Goal: Transaction & Acquisition: Purchase product/service

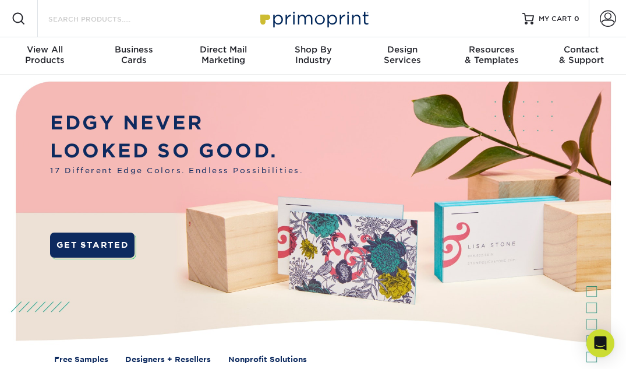
click at [91, 19] on input "Search Products" at bounding box center [104, 19] width 114 height 14
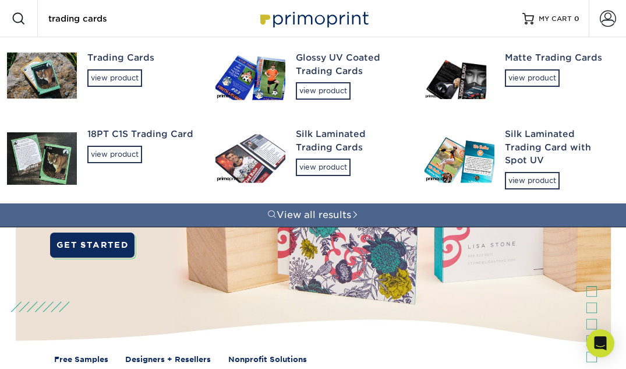
type input "trading cards"
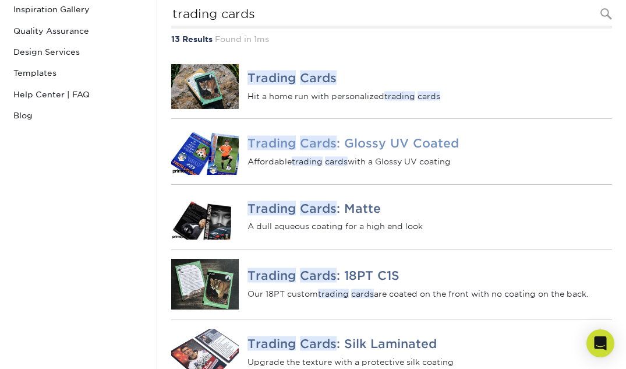
scroll to position [190, 0]
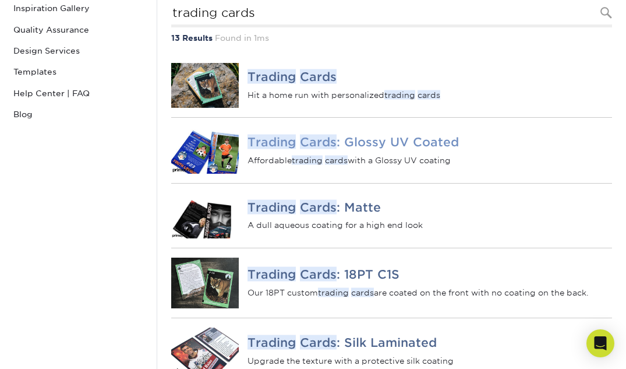
click at [223, 151] on img at bounding box center [205, 150] width 68 height 47
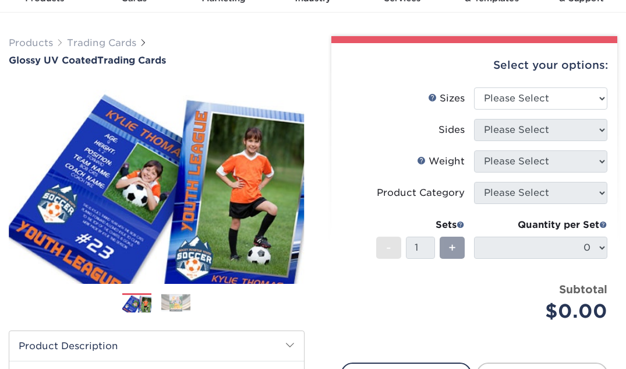
scroll to position [73, 0]
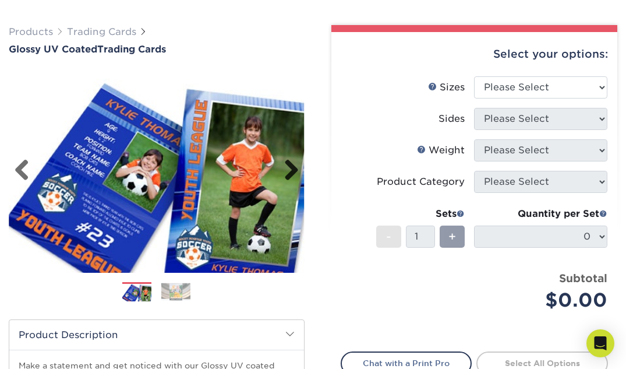
click at [292, 179] on link "Next" at bounding box center [286, 170] width 23 height 23
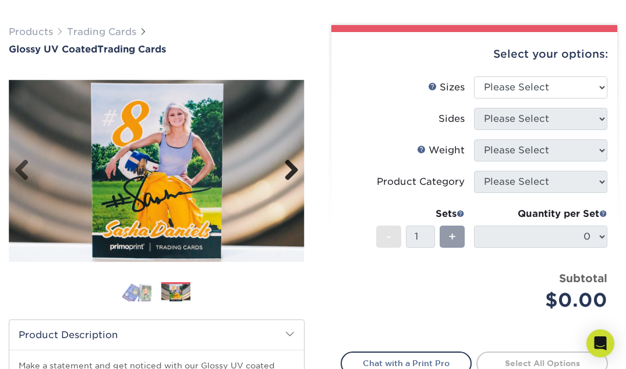
click at [292, 179] on link "Next" at bounding box center [286, 170] width 23 height 23
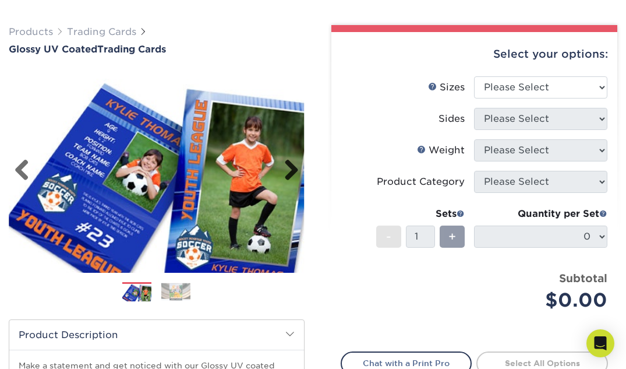
click at [292, 179] on link "Next" at bounding box center [286, 170] width 23 height 23
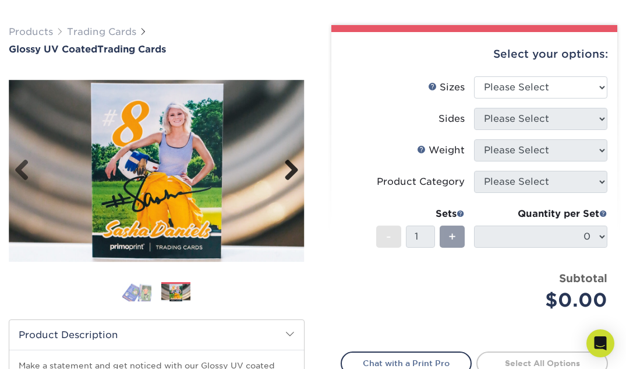
click at [292, 179] on link "Next" at bounding box center [286, 170] width 23 height 23
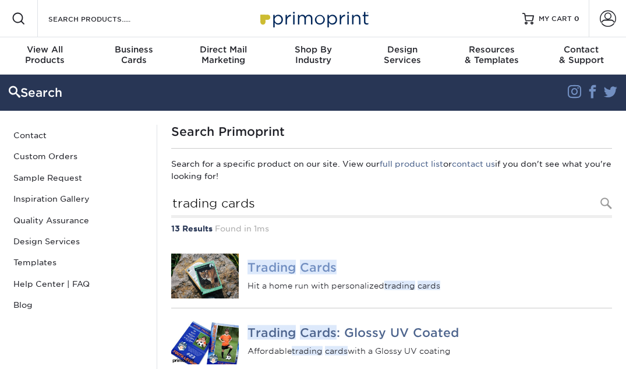
click at [266, 273] on em "Trading" at bounding box center [271, 267] width 48 height 15
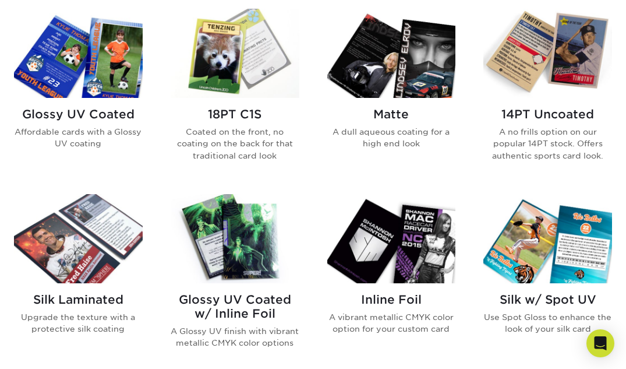
scroll to position [545, 0]
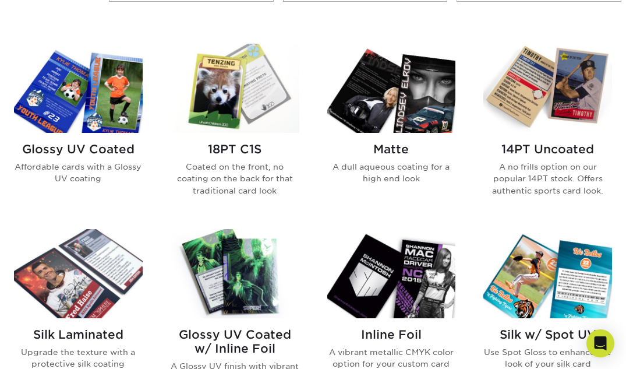
click at [236, 137] on div "18PT C1S Coated on the front, no coating on the back for that traditional card …" at bounding box center [235, 174] width 129 height 82
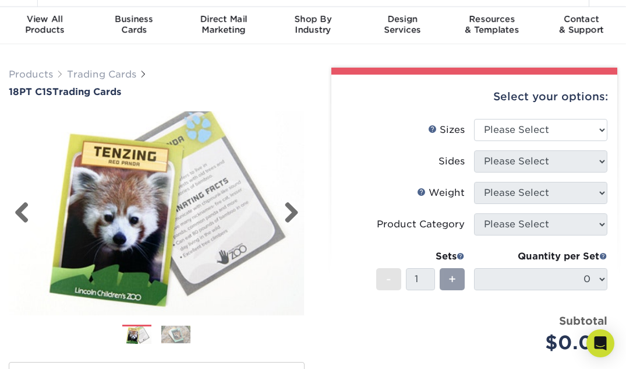
scroll to position [32, 0]
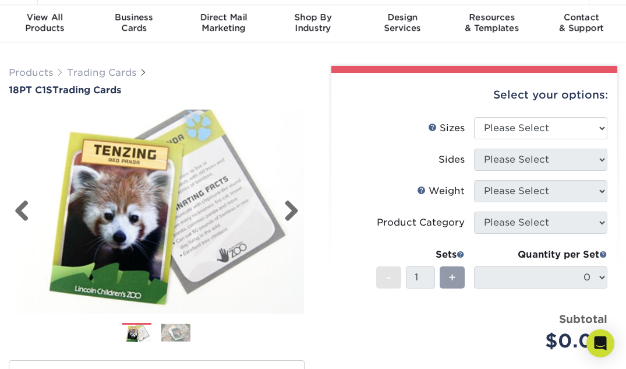
click at [284, 208] on link "Next" at bounding box center [286, 211] width 23 height 23
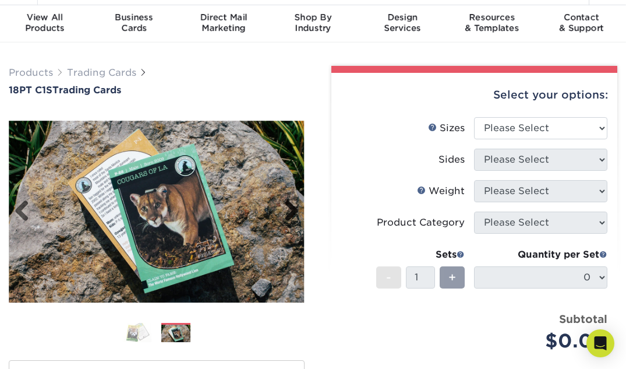
click at [285, 208] on link "Next" at bounding box center [286, 211] width 23 height 23
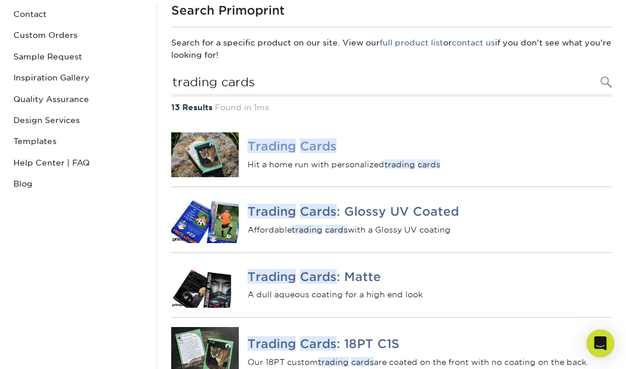
scroll to position [132, 0]
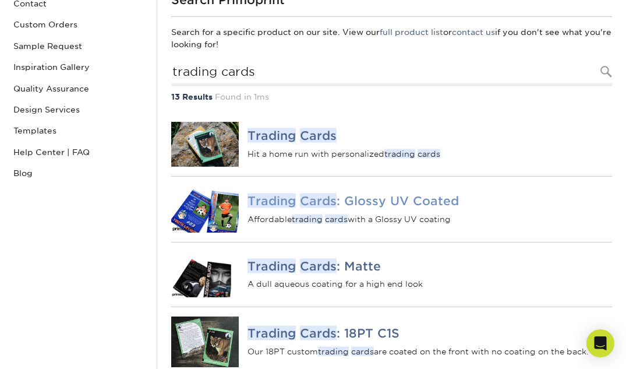
click at [215, 208] on img at bounding box center [205, 209] width 68 height 47
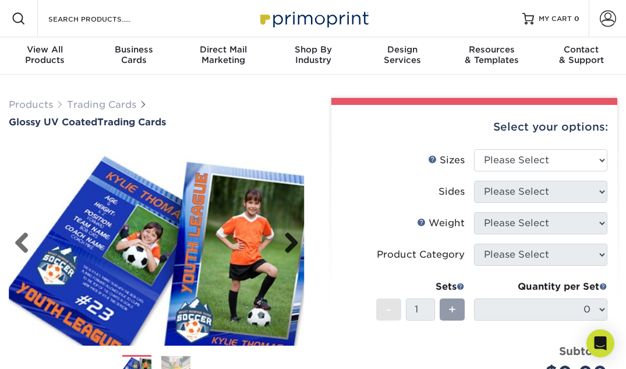
click at [286, 238] on link "Next" at bounding box center [286, 243] width 23 height 23
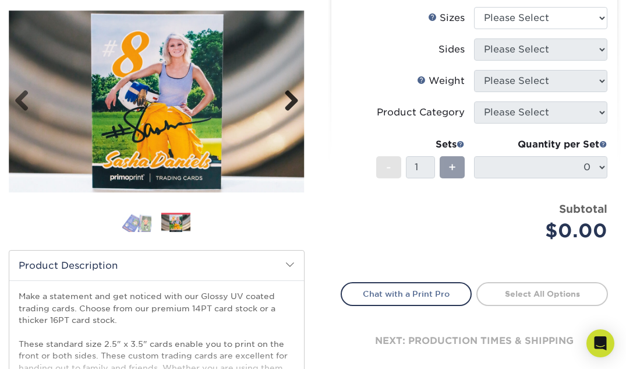
scroll to position [177, 0]
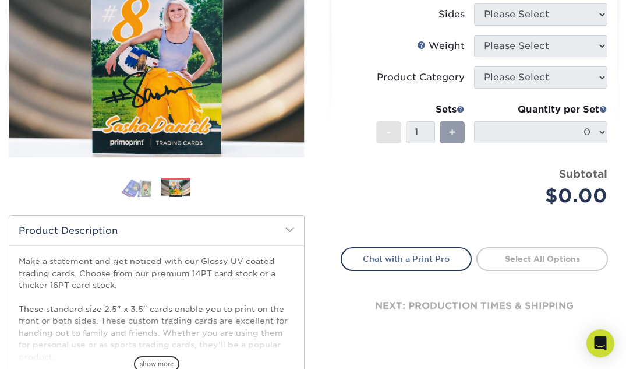
click at [169, 190] on img at bounding box center [175, 188] width 29 height 18
click at [144, 187] on img at bounding box center [136, 187] width 29 height 20
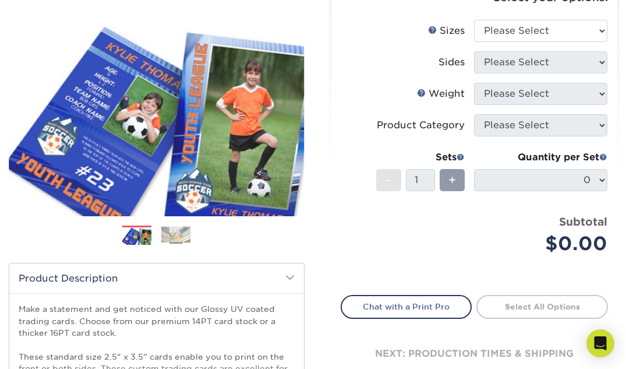
scroll to position [79, 0]
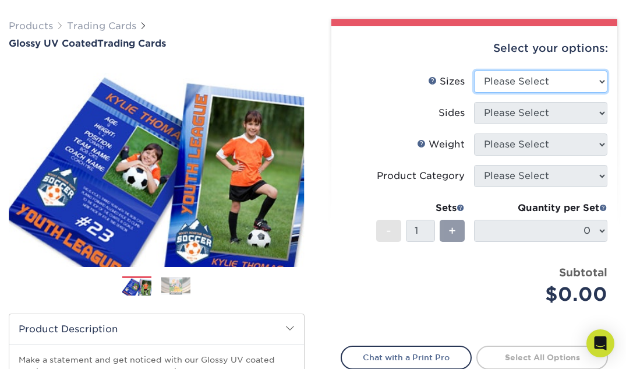
click at [491, 90] on select "Please Select 2.5" x 3.5"" at bounding box center [540, 81] width 133 height 22
select select "2.50x3.50"
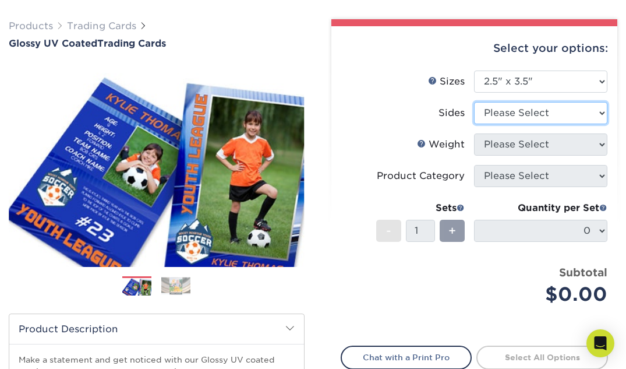
click at [495, 116] on select "Please Select Print Both Sides Print Front Only" at bounding box center [540, 113] width 133 height 22
select select "13abbda7-1d64-4f25-8bb2-c179b224825d"
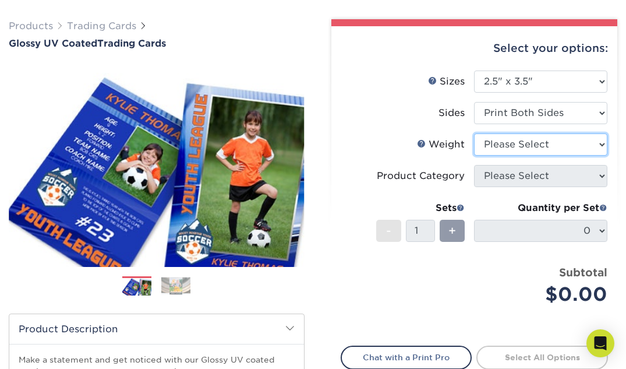
click at [495, 146] on select "Please Select 16PT 14PT 18PT C1S" at bounding box center [540, 144] width 133 height 22
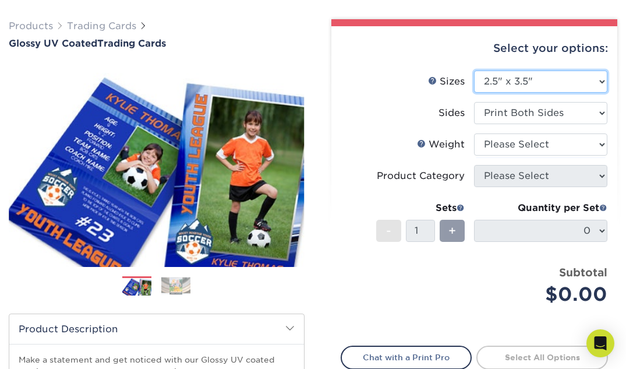
click at [519, 86] on select "Please Select 2.5" x 3.5"" at bounding box center [540, 81] width 133 height 22
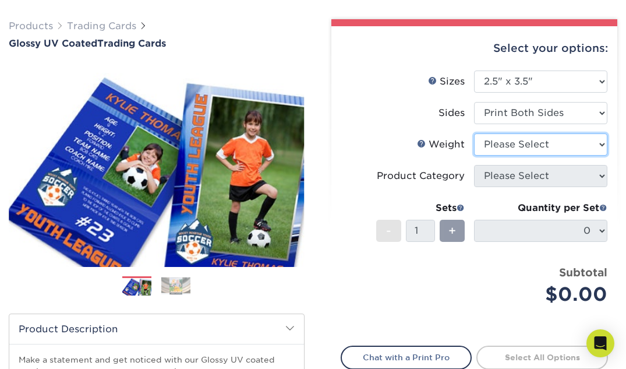
click at [515, 140] on select "Please Select 16PT 14PT 18PT C1S" at bounding box center [540, 144] width 133 height 22
click at [502, 151] on select "Please Select 16PT 14PT 18PT C1S" at bounding box center [540, 144] width 133 height 22
select select "16PT"
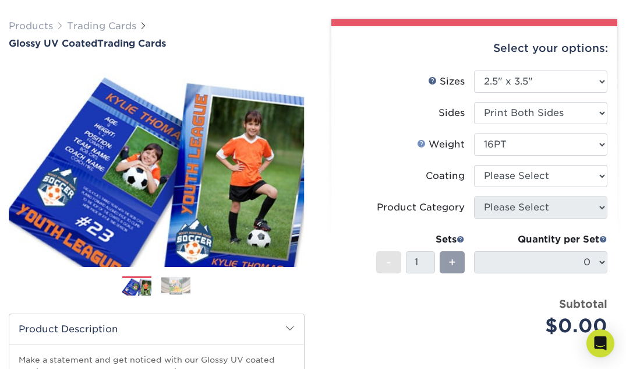
click at [423, 141] on link "Weight Help" at bounding box center [421, 143] width 9 height 9
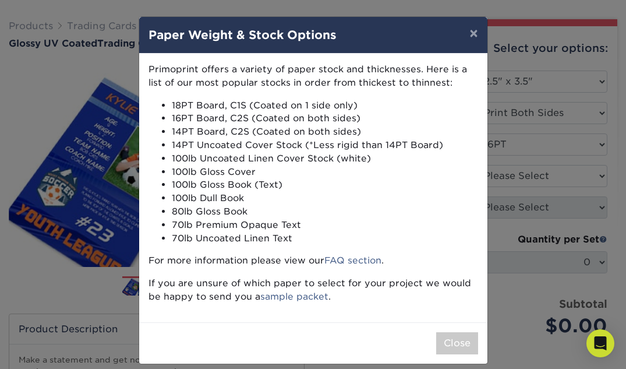
scroll to position [12, 0]
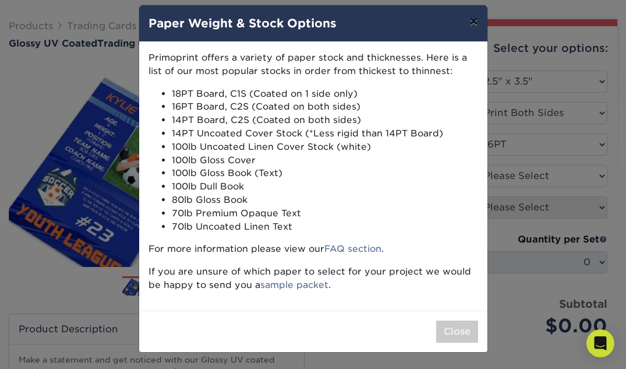
click at [474, 26] on button "×" at bounding box center [473, 21] width 27 height 33
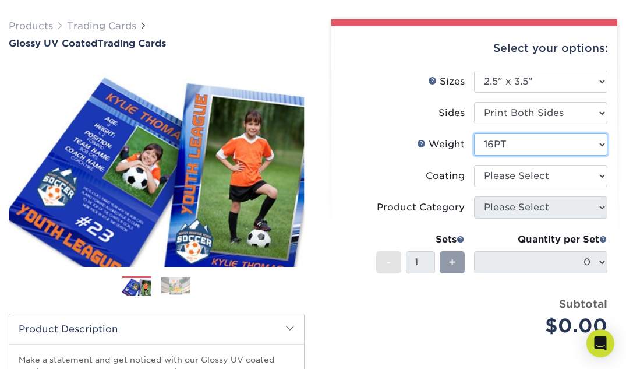
click at [503, 140] on select "Please Select 16PT 14PT 18PT C1S" at bounding box center [540, 144] width 133 height 22
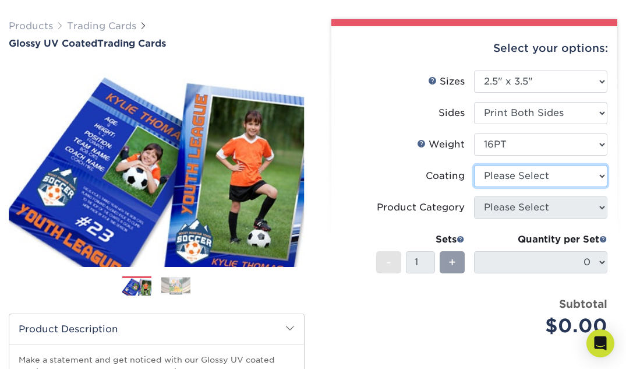
click at [508, 179] on select at bounding box center [540, 176] width 133 height 22
select select "ae367451-b2b8-45df-a344-0f05b6a12993"
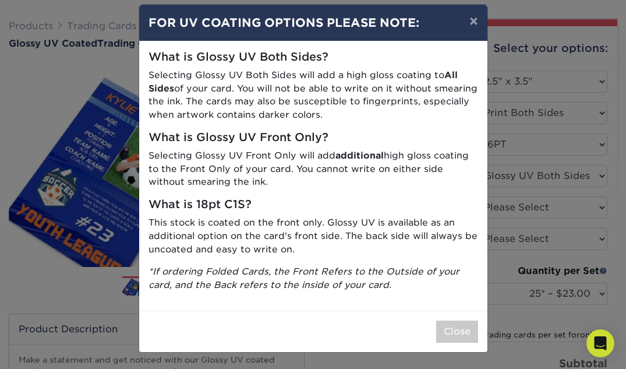
scroll to position [0, 0]
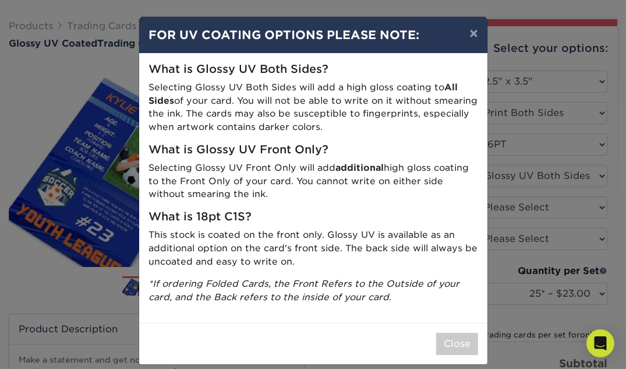
click at [419, 241] on p "This stock is coated on the front only. Glossy UV is available as an additional…" at bounding box center [313, 248] width 330 height 40
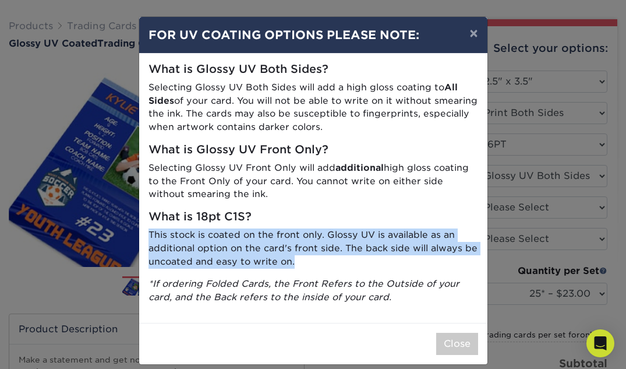
click at [419, 241] on p "This stock is coated on the front only. Glossy UV is available as an additional…" at bounding box center [313, 248] width 330 height 40
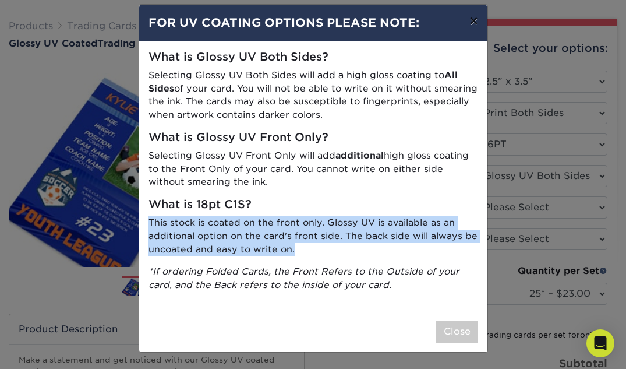
click at [482, 30] on button "×" at bounding box center [473, 21] width 27 height 33
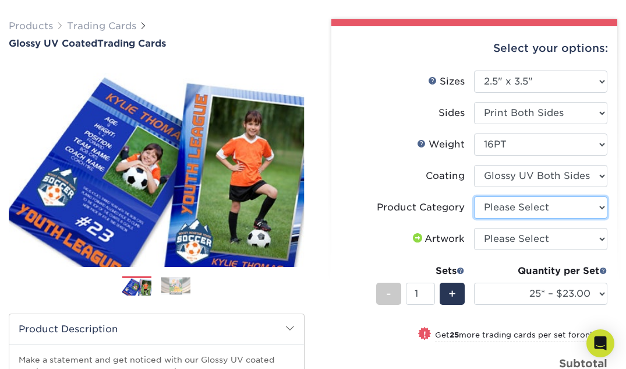
click at [511, 205] on select "Please Select Trading Cards" at bounding box center [540, 207] width 133 height 22
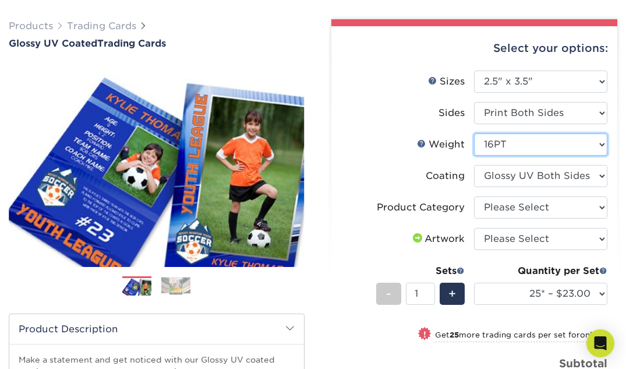
click at [511, 147] on select "Please Select 16PT 14PT 18PT C1S" at bounding box center [540, 144] width 133 height 22
click at [526, 152] on select "Please Select 16PT 14PT 18PT C1S" at bounding box center [540, 144] width 133 height 22
select select "18PTC1S"
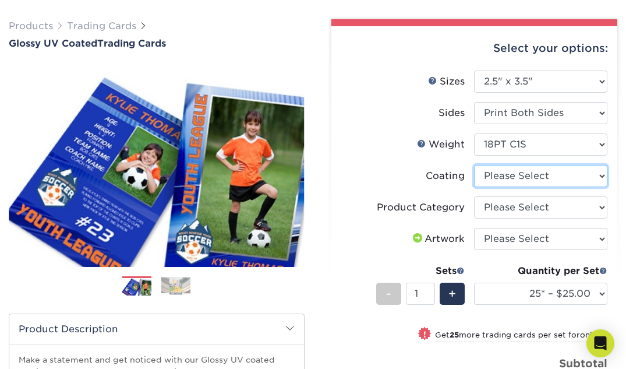
click at [519, 177] on select at bounding box center [540, 176] width 133 height 22
select select "1e8116af-acfc-44b1-83dc-8181aa338834"
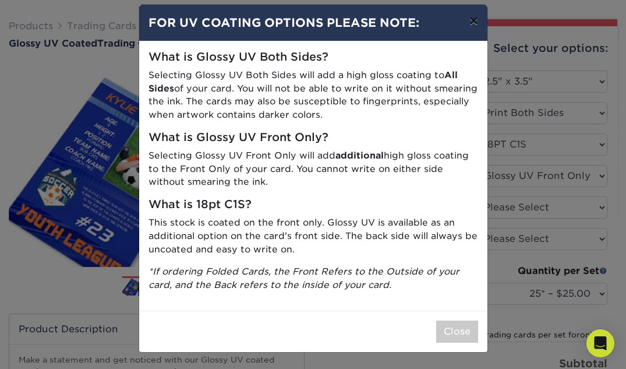
click at [477, 16] on button "×" at bounding box center [473, 21] width 27 height 33
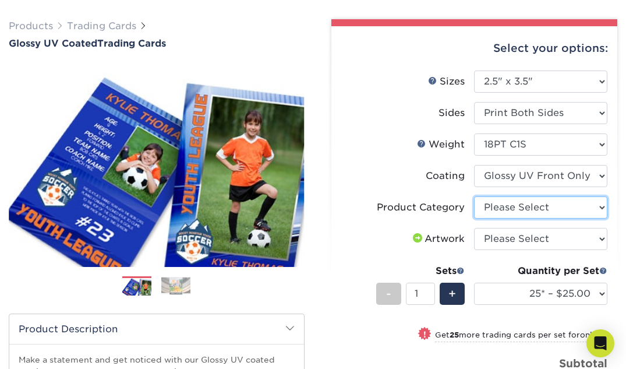
click at [505, 199] on select "Please Select Trading Cards" at bounding box center [540, 207] width 133 height 22
select select "c2f9bce9-36c2-409d-b101-c29d9d031e18"
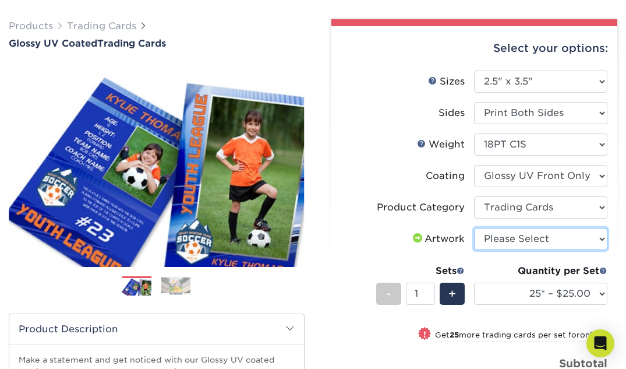
click at [516, 243] on select "Please Select I will upload files I need a design - $100" at bounding box center [540, 239] width 133 height 22
select select "upload"
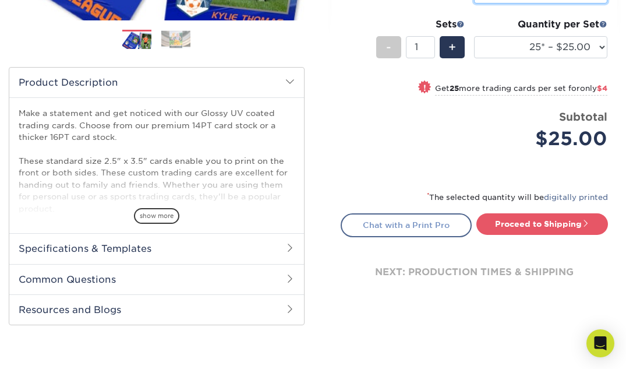
scroll to position [302, 0]
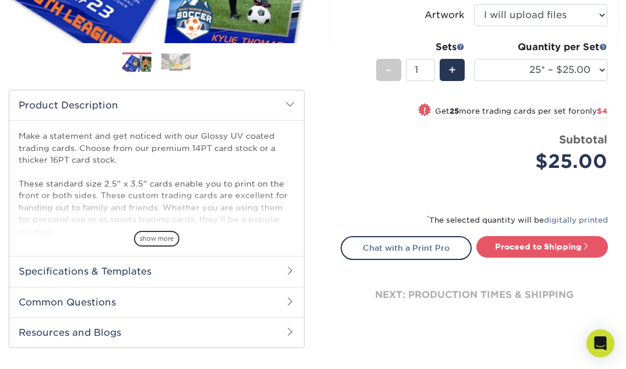
click at [214, 268] on h2 "Specifications & Templates" at bounding box center [156, 271] width 295 height 30
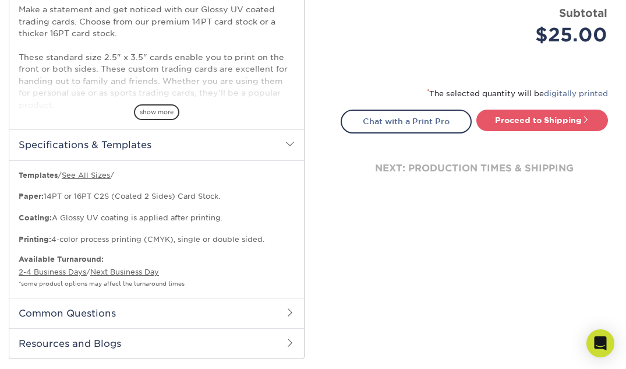
scroll to position [440, 0]
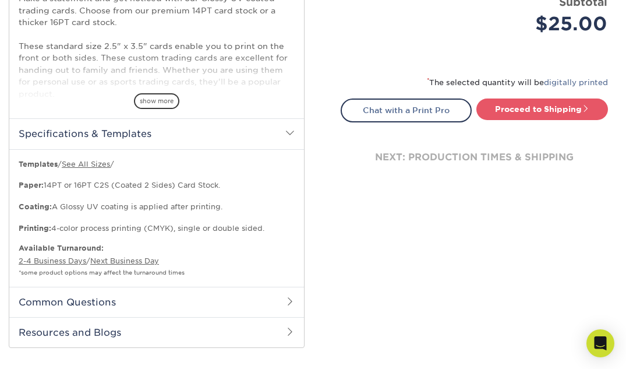
click at [219, 295] on h2 "Common Questions" at bounding box center [156, 301] width 295 height 30
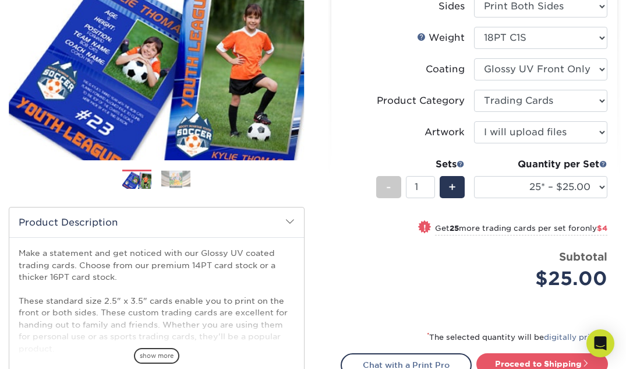
scroll to position [245, 0]
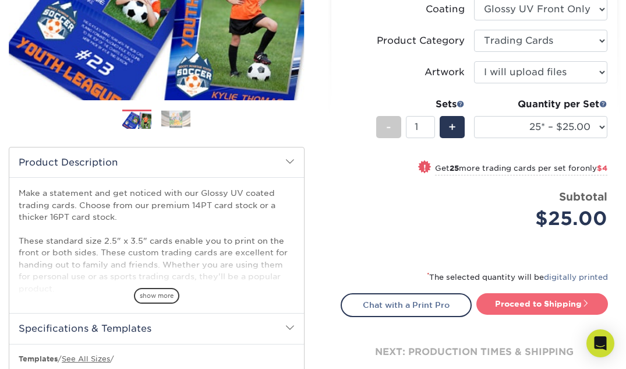
click at [528, 309] on link "Proceed to Shipping" at bounding box center [542, 303] width 132 height 21
type input "Set 1"
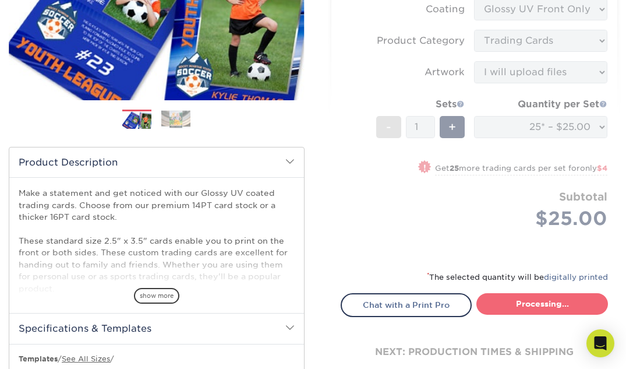
select select "08588386-0599-420e-8c79-4535039915a0"
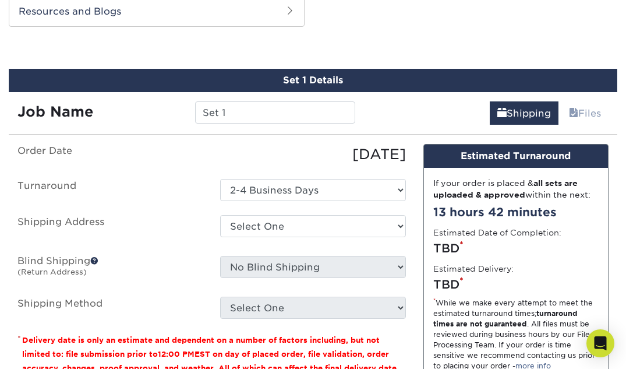
scroll to position [1112, 0]
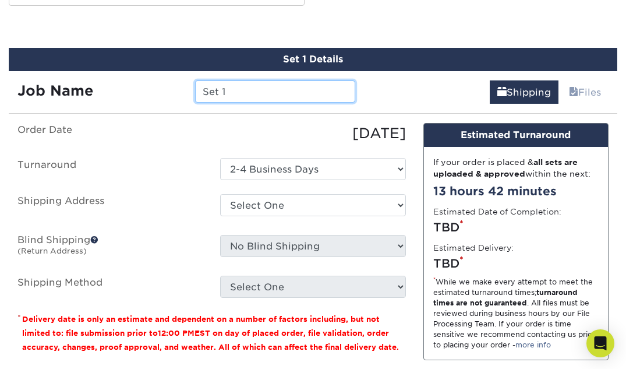
click at [304, 100] on input "Set 1" at bounding box center [275, 91] width 160 height 22
type input "r"
type input "[PERSON_NAME] Bday"
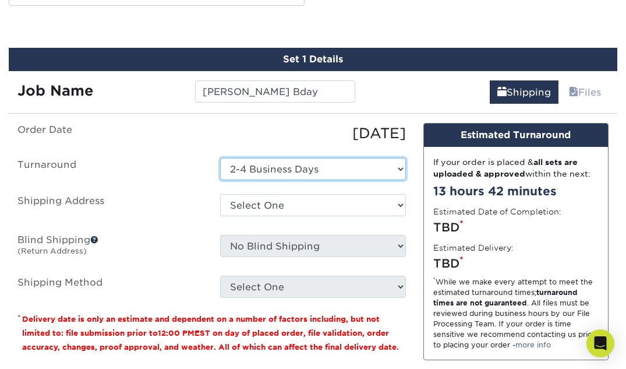
click at [341, 175] on select "Select One 2-4 Business Days" at bounding box center [312, 169] width 185 height 22
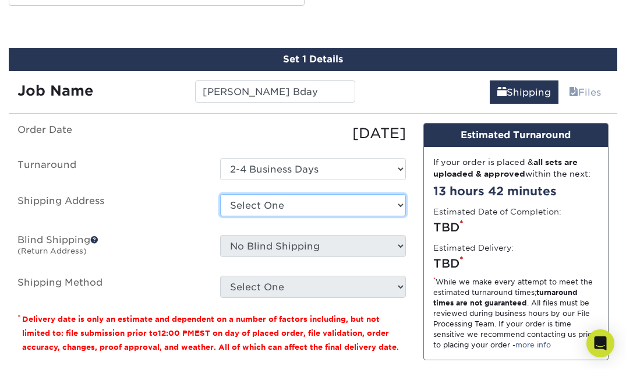
click at [341, 204] on select "Select One + Add New Address - Login" at bounding box center [312, 205] width 185 height 22
select select "newaddress"
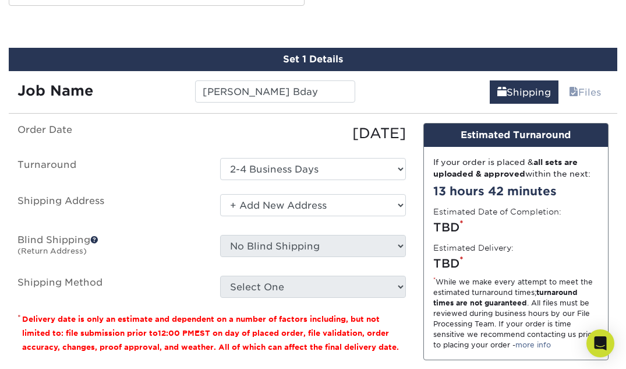
scroll to position [0, 0]
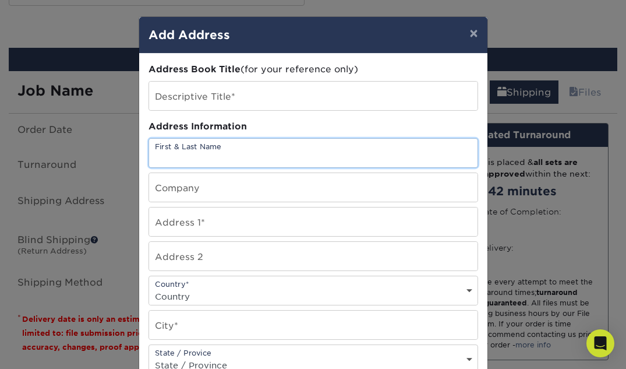
click at [257, 163] on input "text" at bounding box center [313, 153] width 328 height 29
type input "[PERSON_NAME]"
type input "[STREET_ADDRESS]"
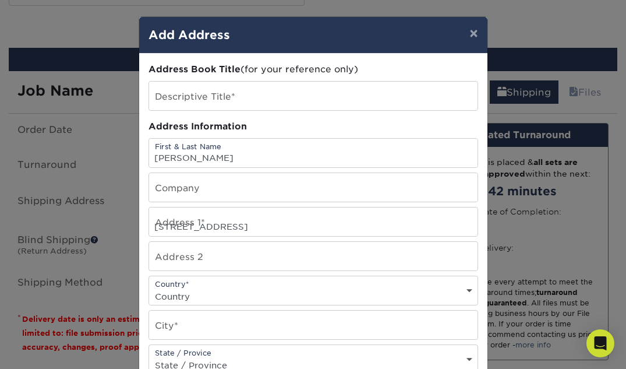
select select "US"
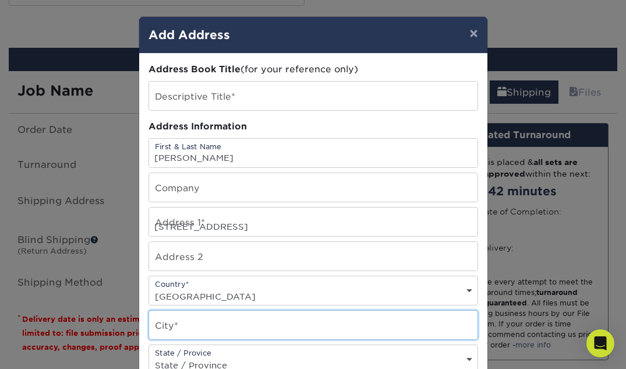
type input "[GEOGRAPHIC_DATA]"
select select "IL"
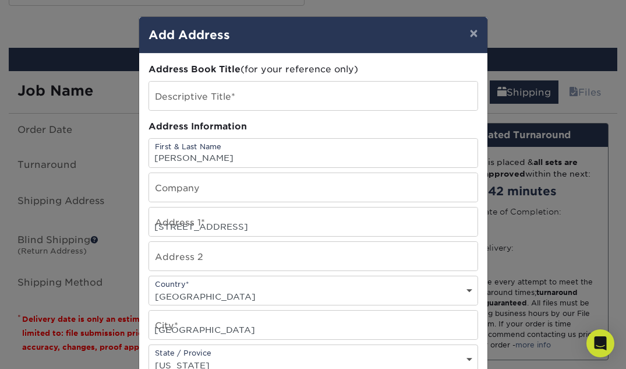
type input "60613"
type input "7087248178"
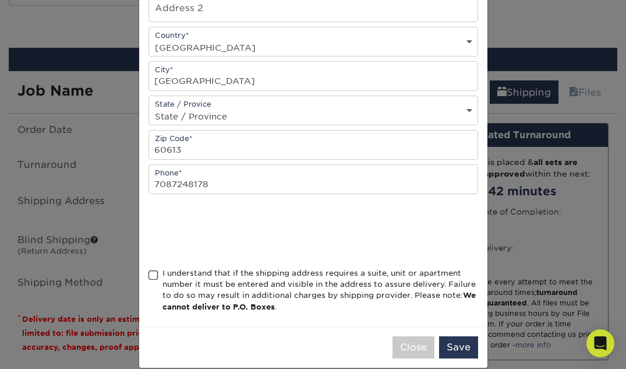
scroll to position [80, 0]
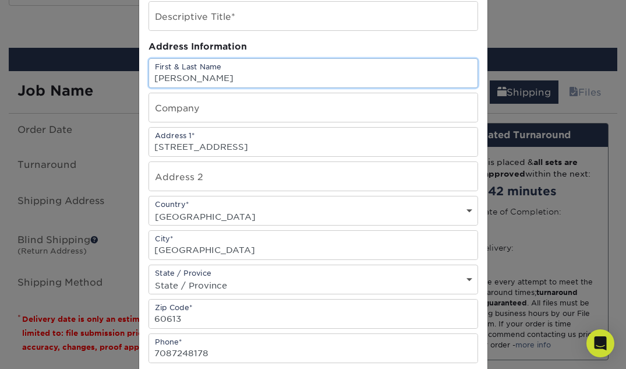
click at [193, 85] on input "[PERSON_NAME]" at bounding box center [313, 73] width 328 height 29
type input "[PERSON_NAME]"
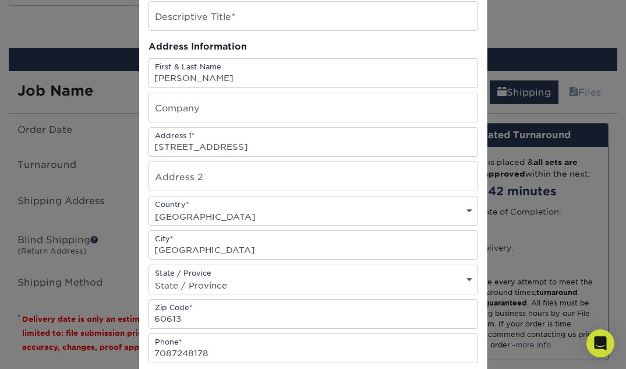
click at [321, 56] on div "Address Book Title (for your reference only) Descriptive Title* Address Informa…" at bounding box center [313, 234] width 330 height 502
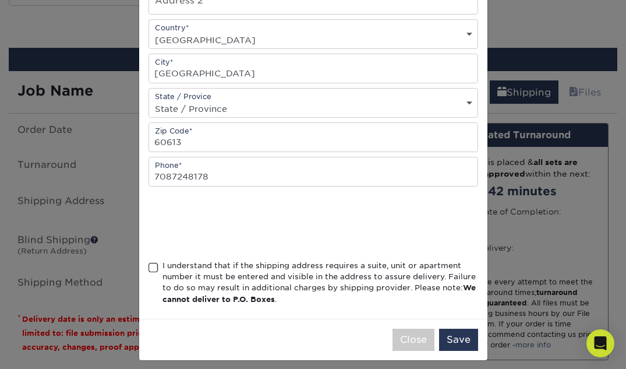
scroll to position [264, 0]
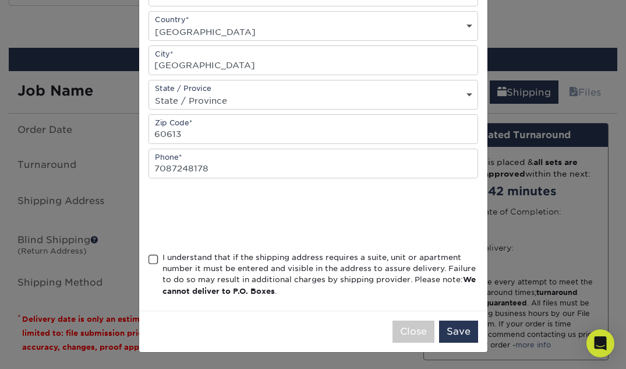
click at [153, 260] on span at bounding box center [153, 259] width 10 height 11
click at [0, 0] on input "I understand that if the shipping address requires a suite, unit or apartment n…" at bounding box center [0, 0] width 0 height 0
click at [465, 325] on button "Save" at bounding box center [458, 331] width 39 height 22
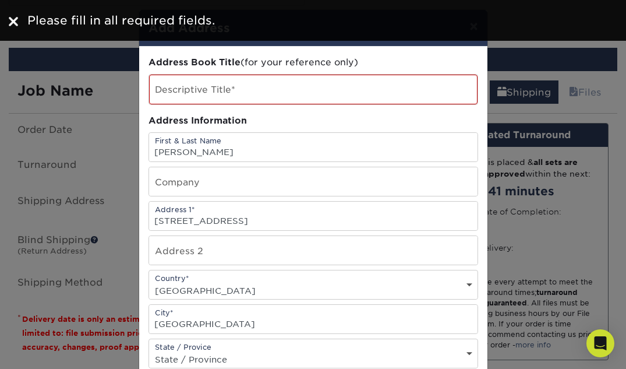
scroll to position [0, 0]
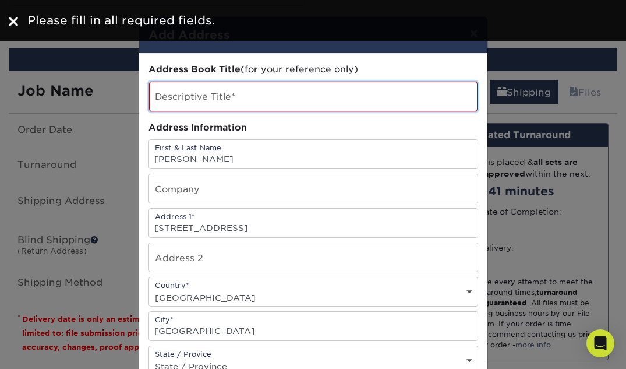
click at [307, 109] on input "text" at bounding box center [313, 97] width 328 height 30
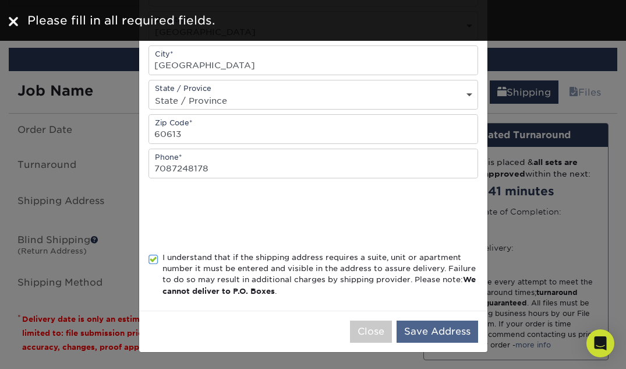
type input "PG"
click at [425, 328] on button "Save Address" at bounding box center [437, 331] width 82 height 22
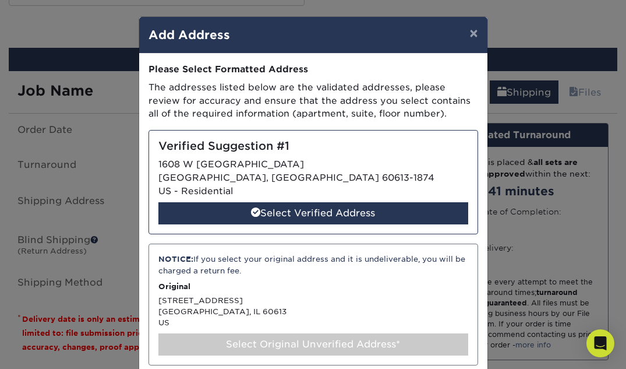
scroll to position [63, 0]
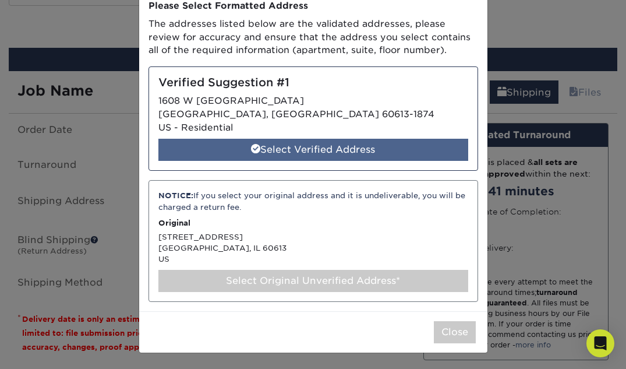
click at [357, 149] on div "Select Verified Address" at bounding box center [313, 150] width 310 height 22
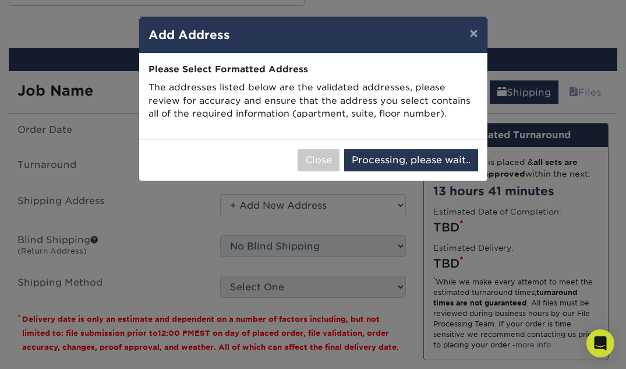
scroll to position [0, 0]
select select "286418"
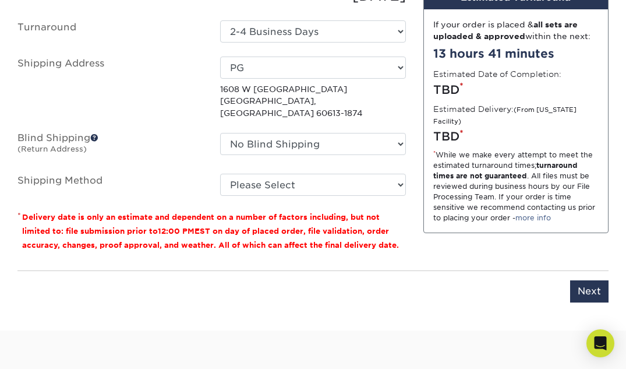
scroll to position [1260, 0]
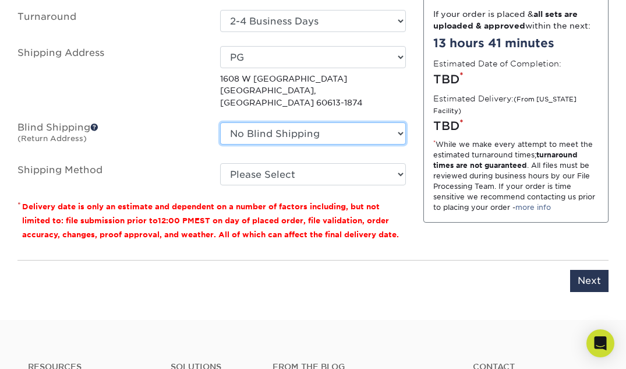
click at [349, 125] on select "No Blind Shipping + Add New Address" at bounding box center [312, 133] width 185 height 22
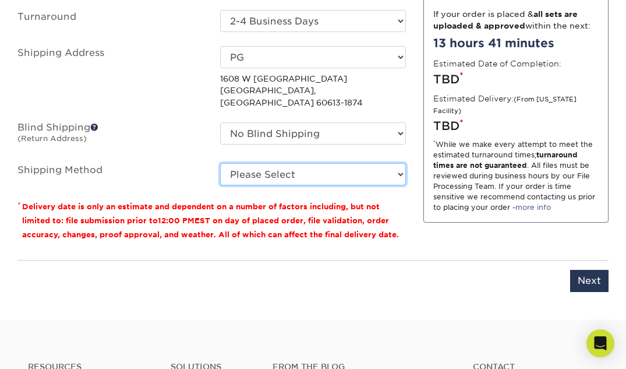
click at [349, 163] on select "Please Select 3 Day Shipping Service (+$21.58) 2 Day Air Shipping (+$22.05) Gro…" at bounding box center [312, 174] width 185 height 22
select select "12"
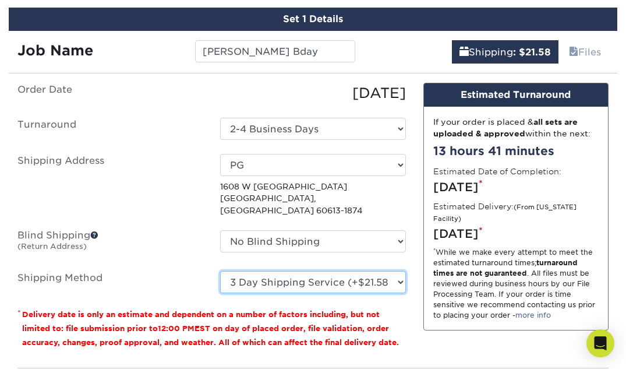
scroll to position [1243, 0]
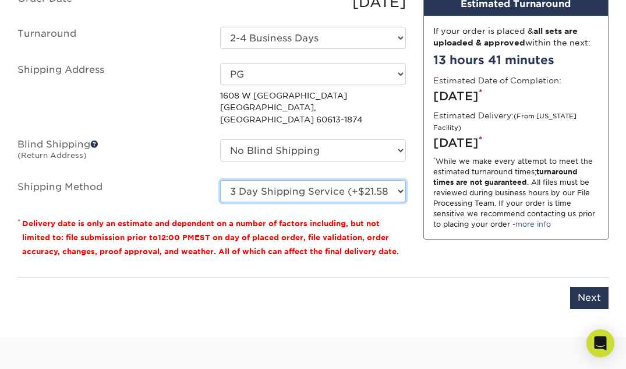
click at [355, 183] on select "Please Select 3 Day Shipping Service (+$21.58) 2 Day Air Shipping (+$22.05) Gro…" at bounding box center [312, 191] width 185 height 22
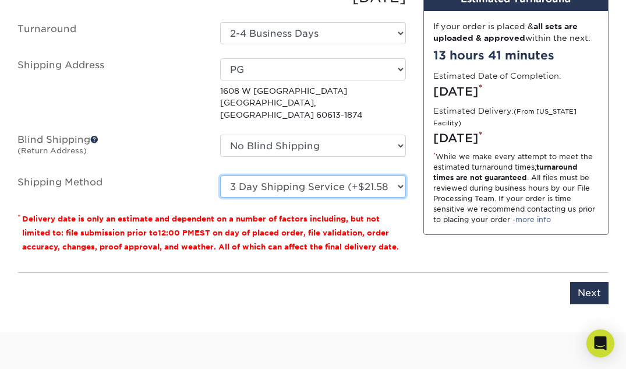
scroll to position [1274, 0]
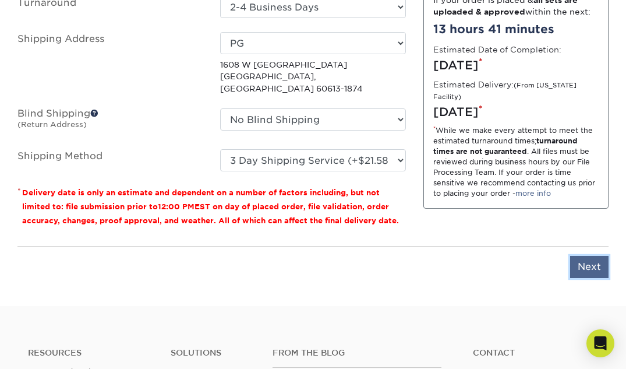
click at [582, 256] on input "Next" at bounding box center [589, 267] width 38 height 22
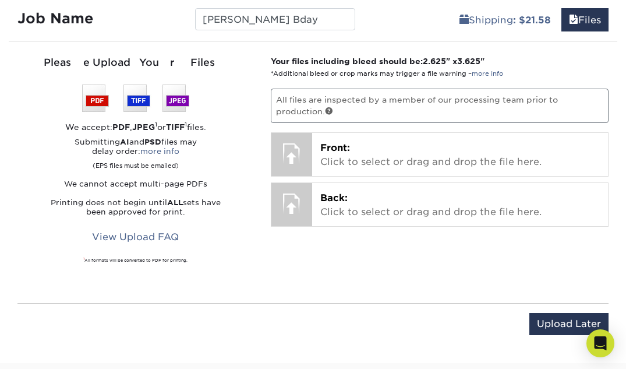
scroll to position [1194, 0]
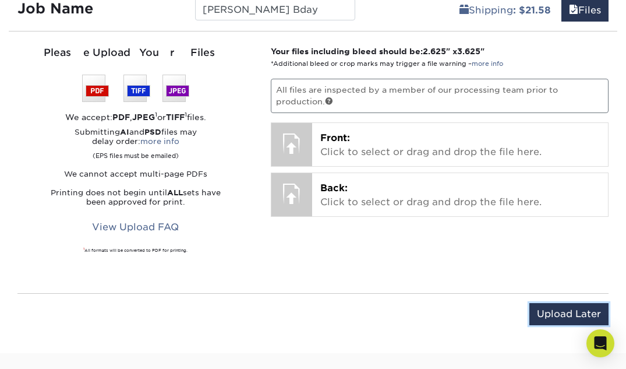
click at [547, 307] on input "Upload Later" at bounding box center [568, 314] width 79 height 22
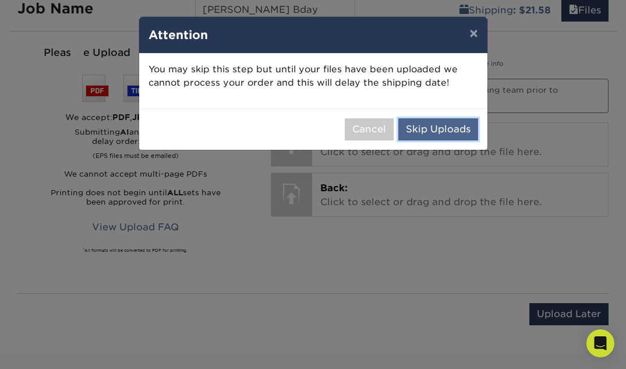
click at [461, 123] on button "Skip Uploads" at bounding box center [438, 129] width 80 height 22
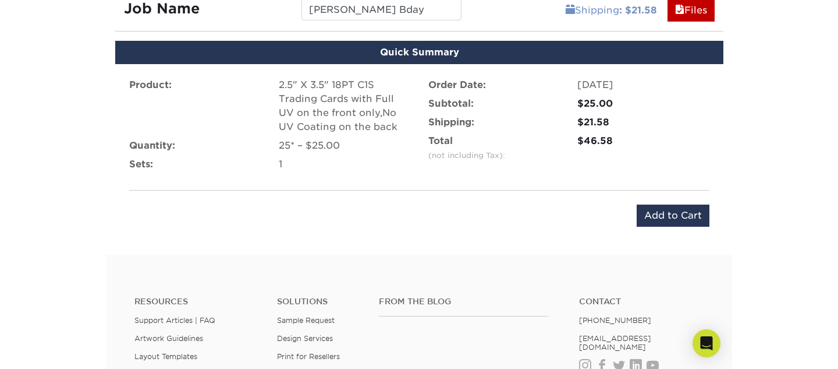
scroll to position [1181, 0]
